Goal: Find specific page/section: Find specific page/section

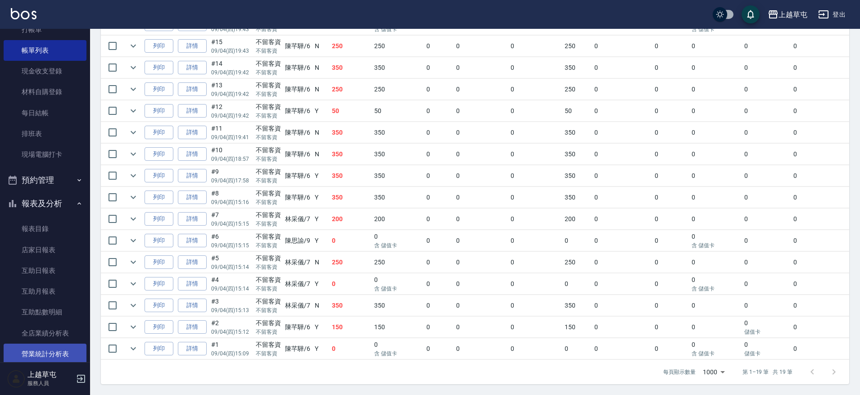
scroll to position [135, 0]
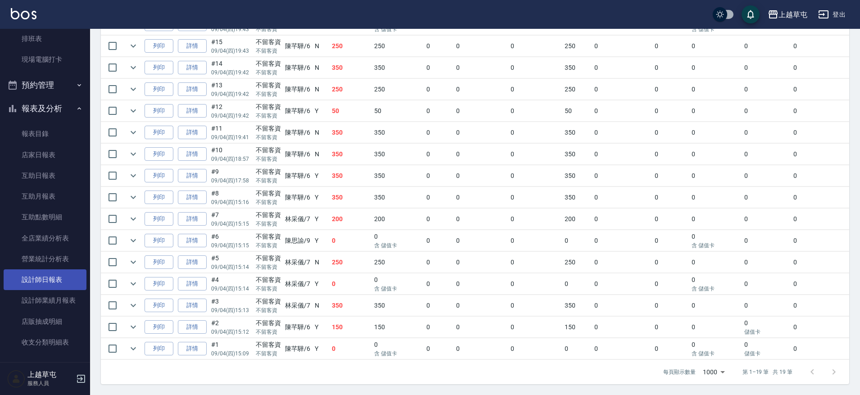
click at [58, 282] on link "設計師日報表" at bounding box center [45, 279] width 83 height 21
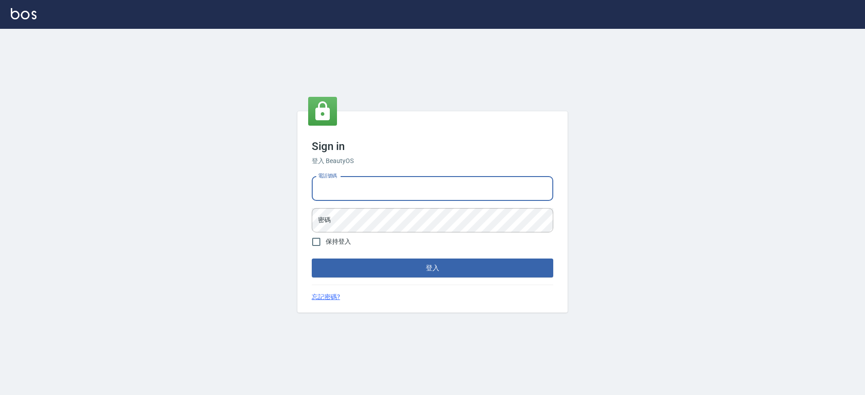
click at [384, 191] on input "電話號碼" at bounding box center [432, 189] width 241 height 24
type input "2380118"
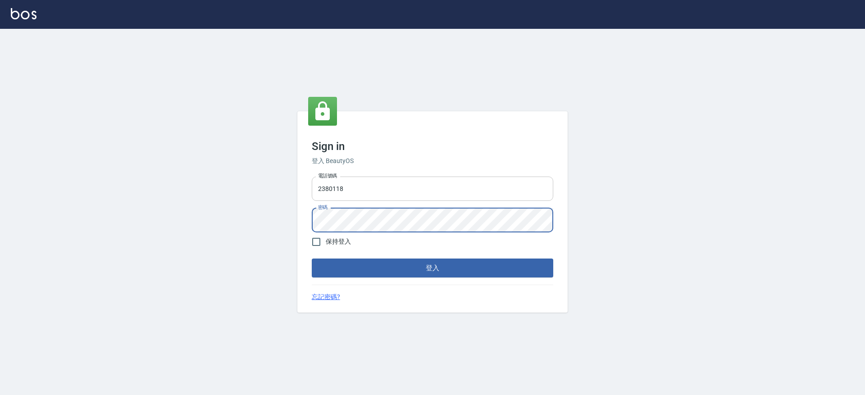
click at [312, 258] on button "登入" at bounding box center [432, 267] width 241 height 19
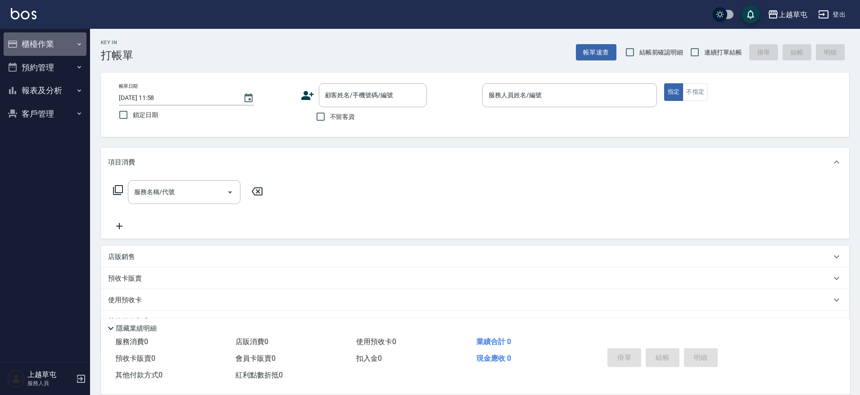
click at [53, 42] on button "櫃檯作業" at bounding box center [45, 43] width 83 height 23
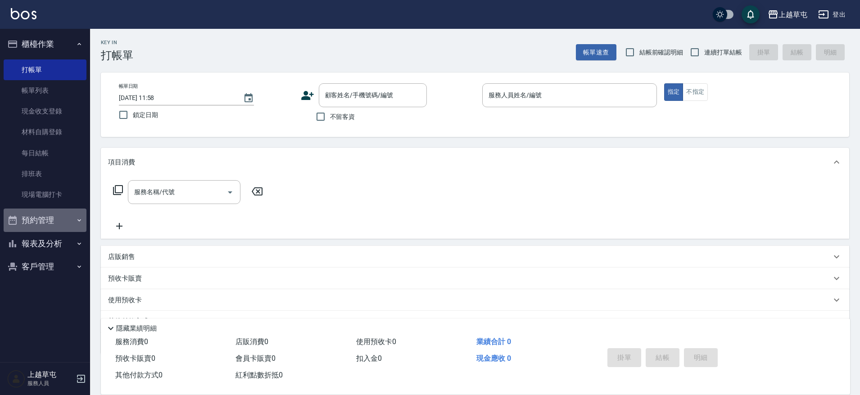
click at [82, 224] on button "預約管理" at bounding box center [45, 220] width 83 height 23
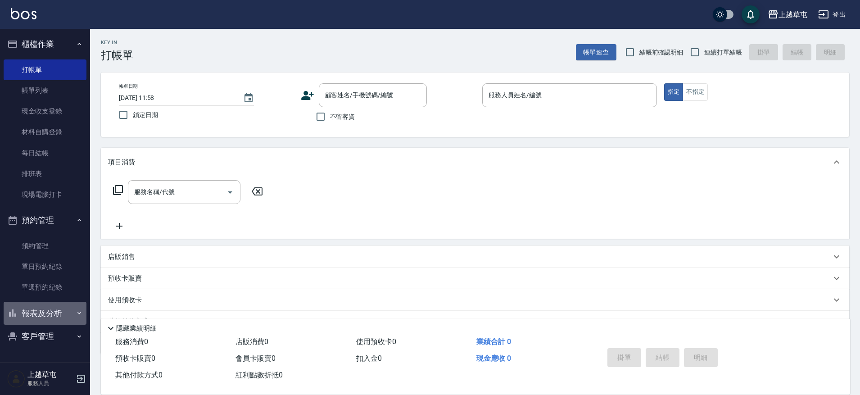
click at [81, 310] on icon "button" at bounding box center [79, 312] width 7 height 7
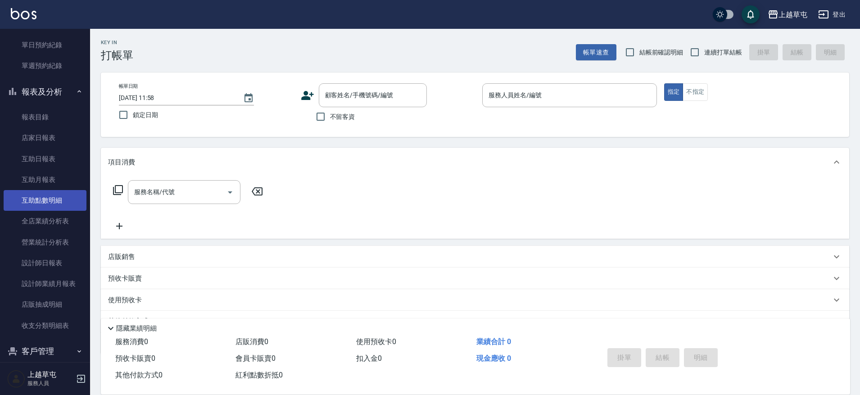
scroll to position [225, 0]
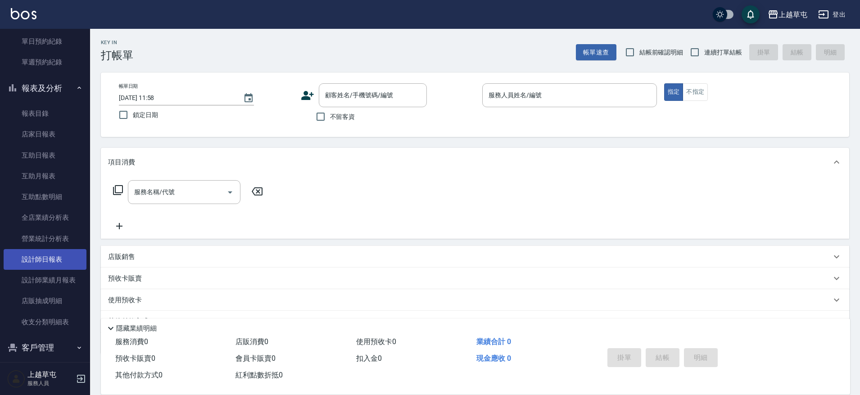
click at [67, 252] on link "設計師日報表" at bounding box center [45, 259] width 83 height 21
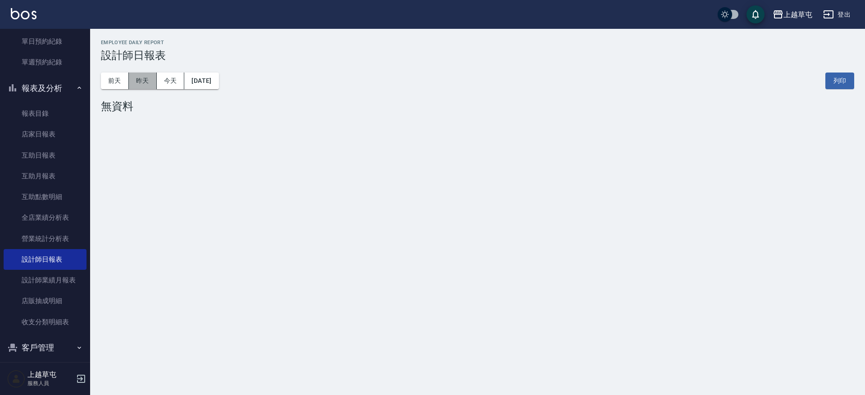
click at [144, 84] on button "昨天" at bounding box center [143, 81] width 28 height 17
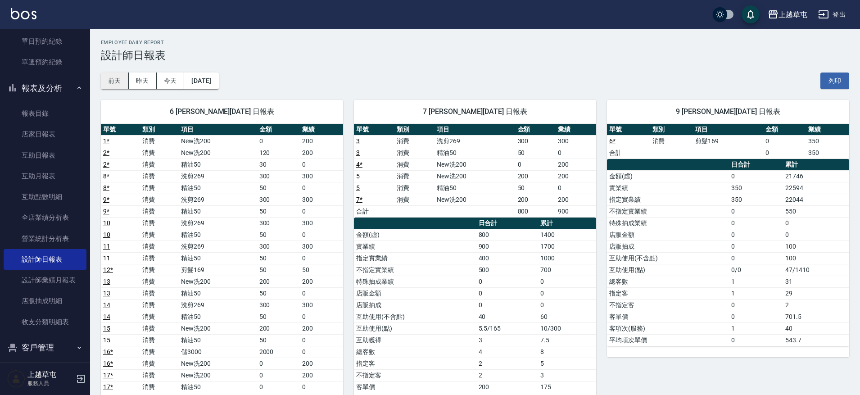
click at [115, 83] on button "前天" at bounding box center [115, 81] width 28 height 17
